Goal: Task Accomplishment & Management: Use online tool/utility

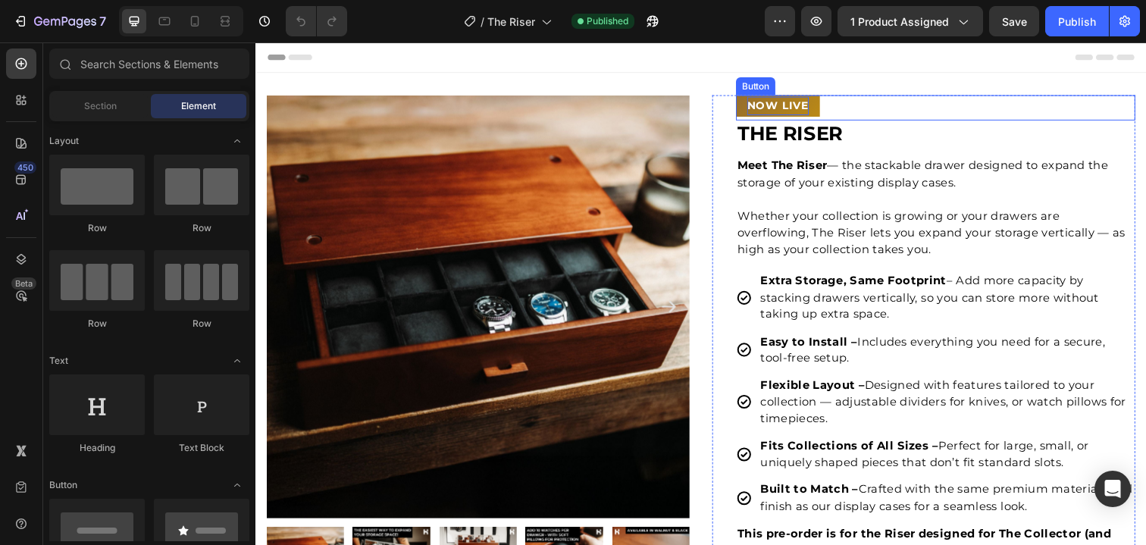
click at [783, 105] on p "NOW LIVE" at bounding box center [788, 107] width 63 height 19
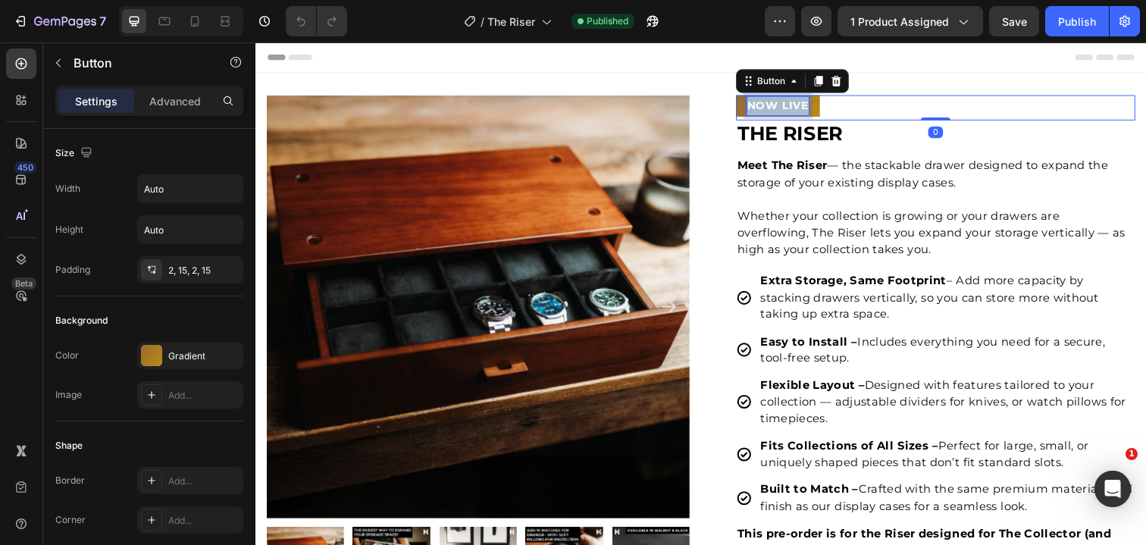
click at [783, 105] on p "NOW LIVE" at bounding box center [788, 107] width 63 height 19
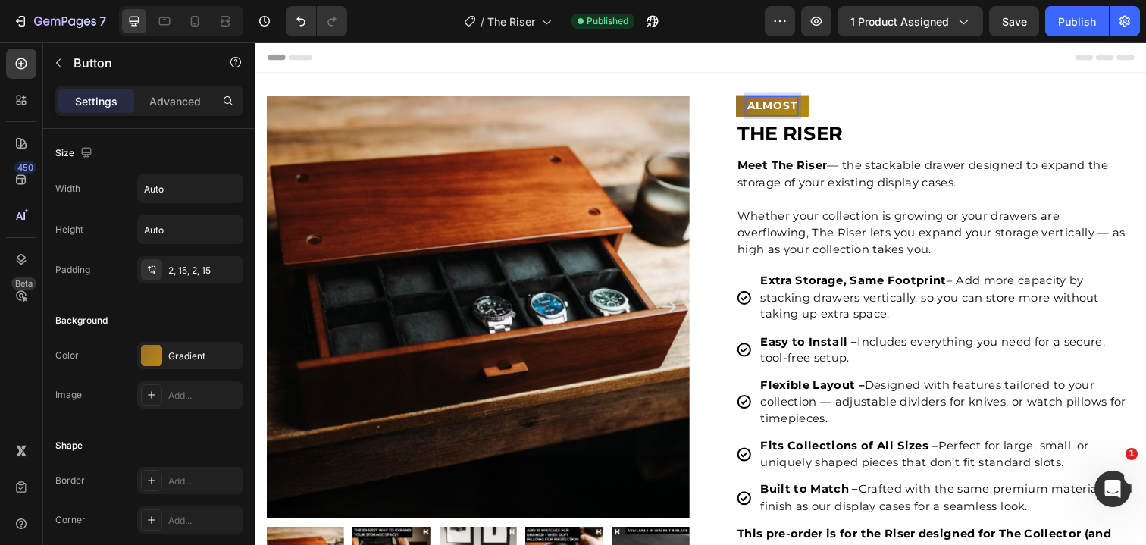
click at [746, 96] on button "ALMOST" at bounding box center [783, 107] width 74 height 22
click at [746, 96] on button "ALMOST SOLD" at bounding box center [802, 107] width 112 height 22
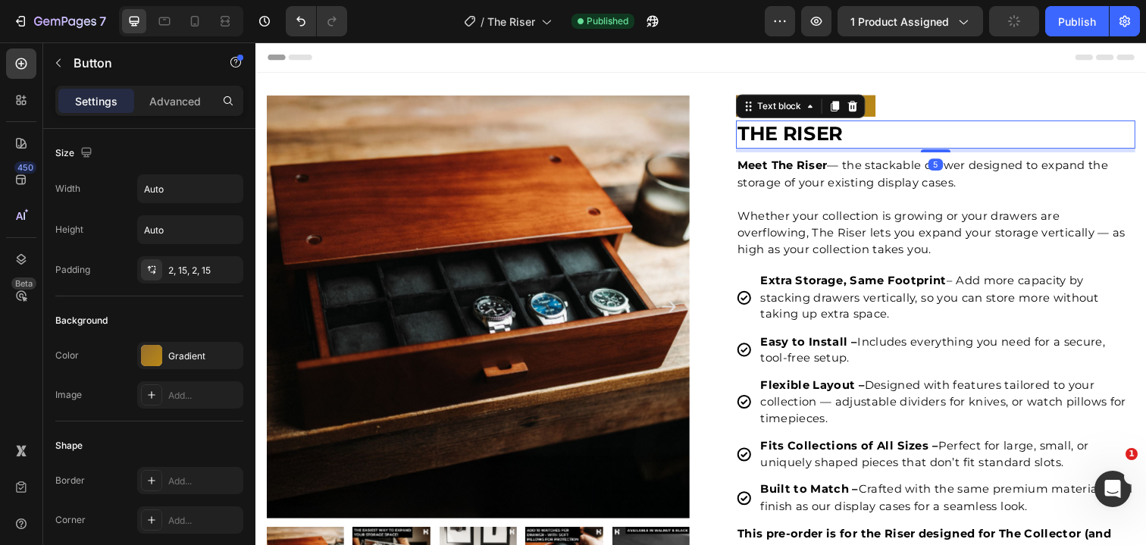
click at [966, 135] on p "THE RISER" at bounding box center [949, 137] width 405 height 26
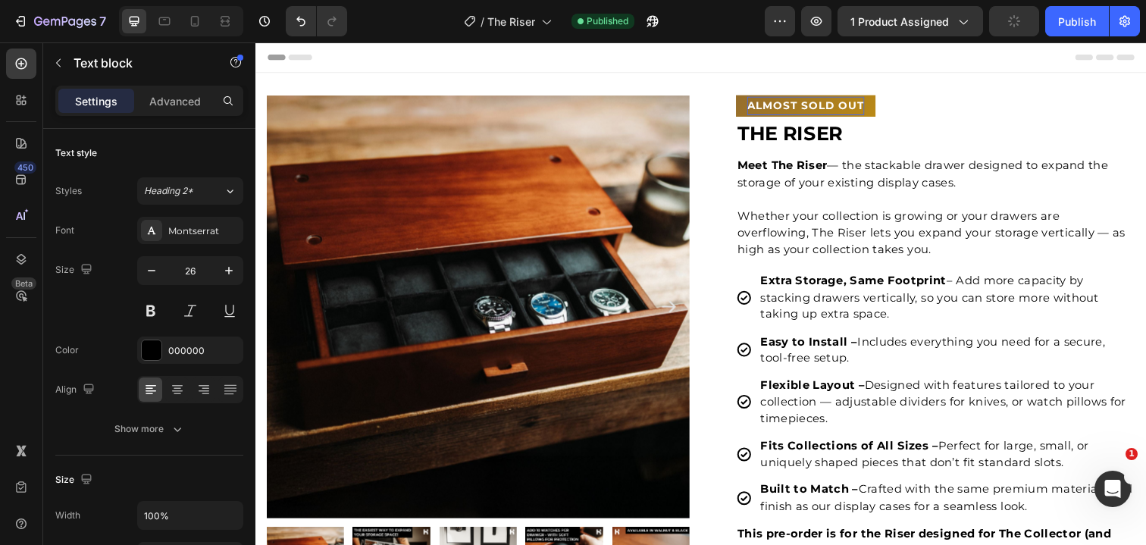
click at [961, 73] on div "Header" at bounding box center [709, 57] width 909 height 31
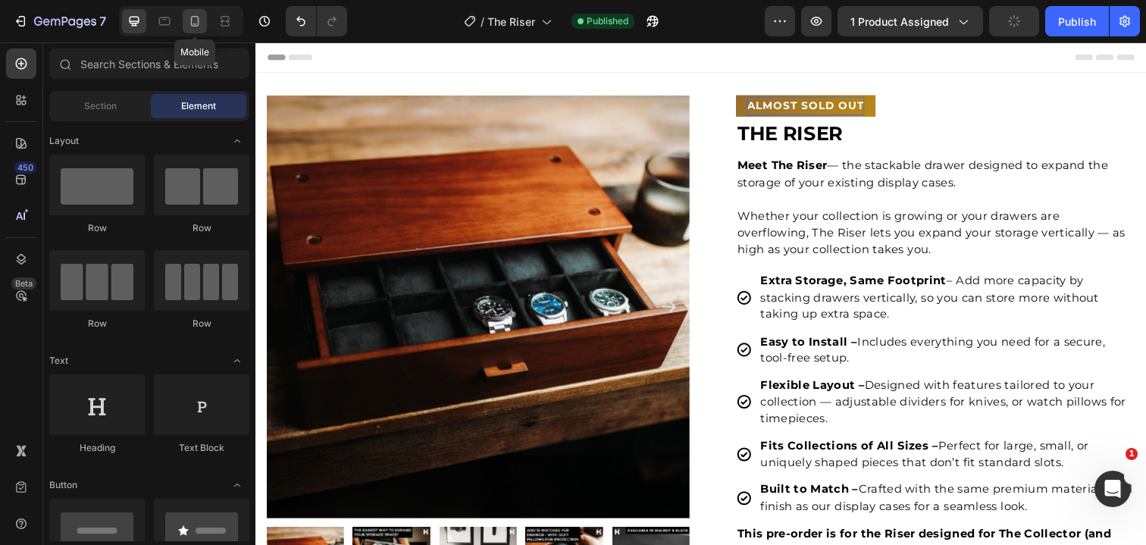
click at [192, 26] on icon at bounding box center [195, 21] width 8 height 11
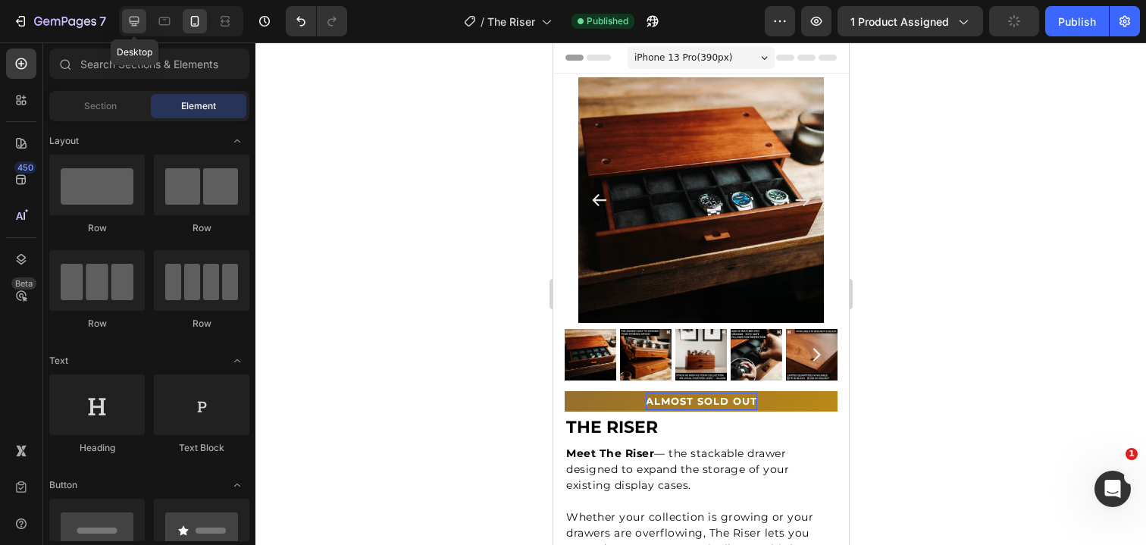
click at [136, 22] on icon at bounding box center [134, 21] width 15 height 15
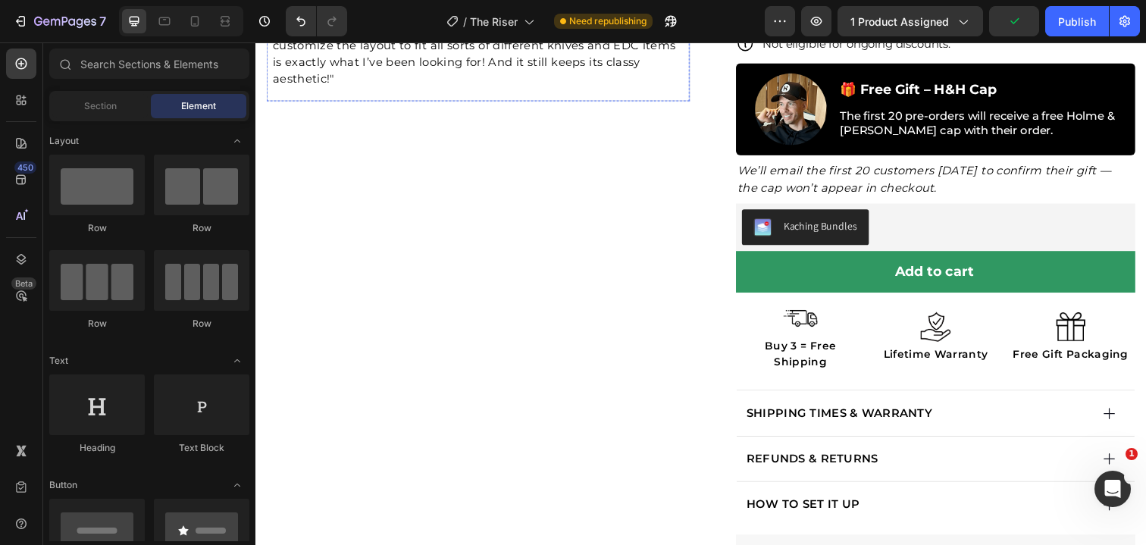
scroll to position [655, 0]
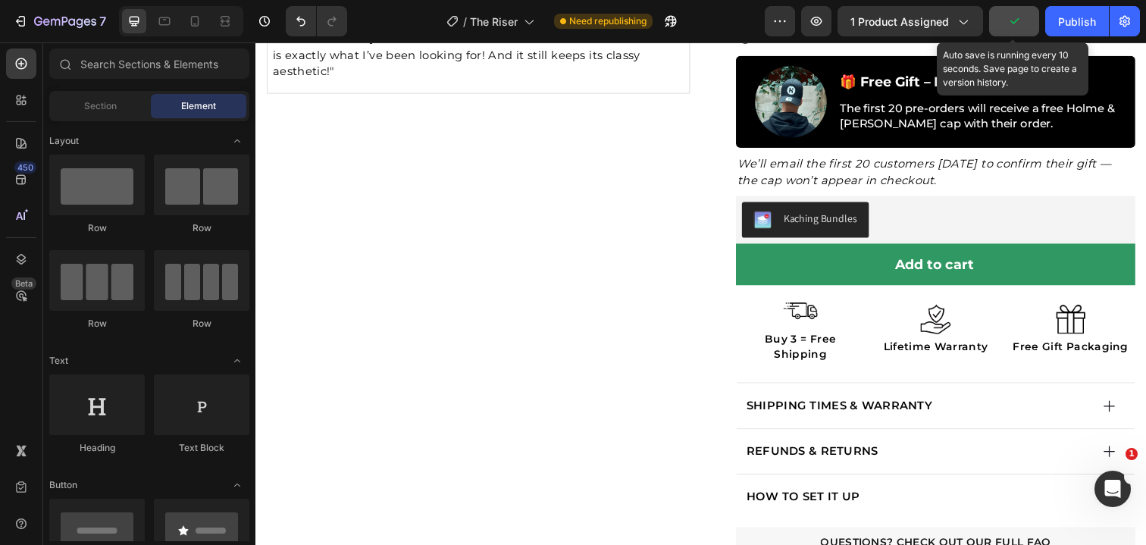
click at [1017, 20] on icon "button" at bounding box center [1014, 21] width 8 height 6
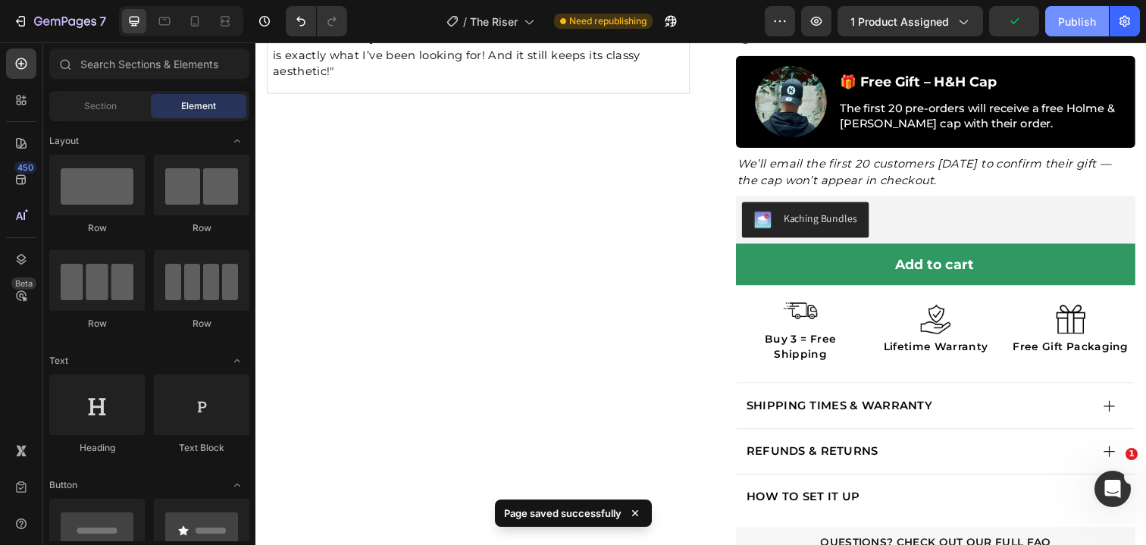
click at [1055, 27] on button "Publish" at bounding box center [1077, 21] width 64 height 30
